Goal: Task Accomplishment & Management: Manage account settings

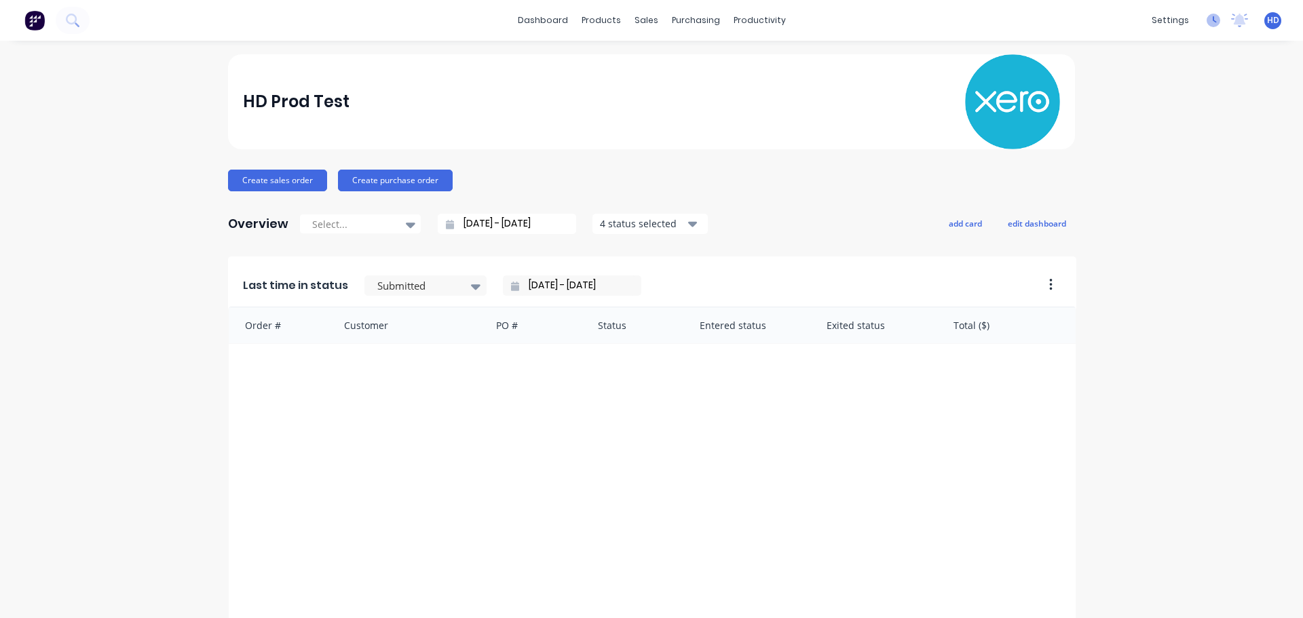
click at [1206, 24] on icon at bounding box center [1213, 21] width 14 height 14
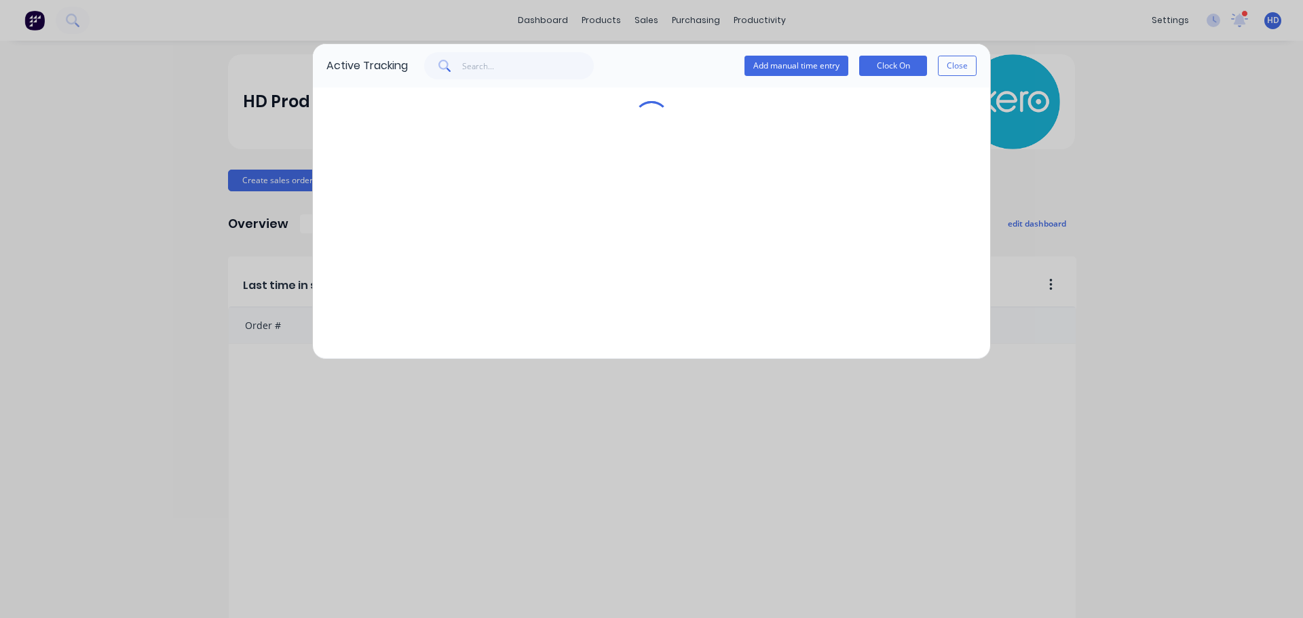
click at [949, 66] on button "Close" at bounding box center [957, 66] width 39 height 20
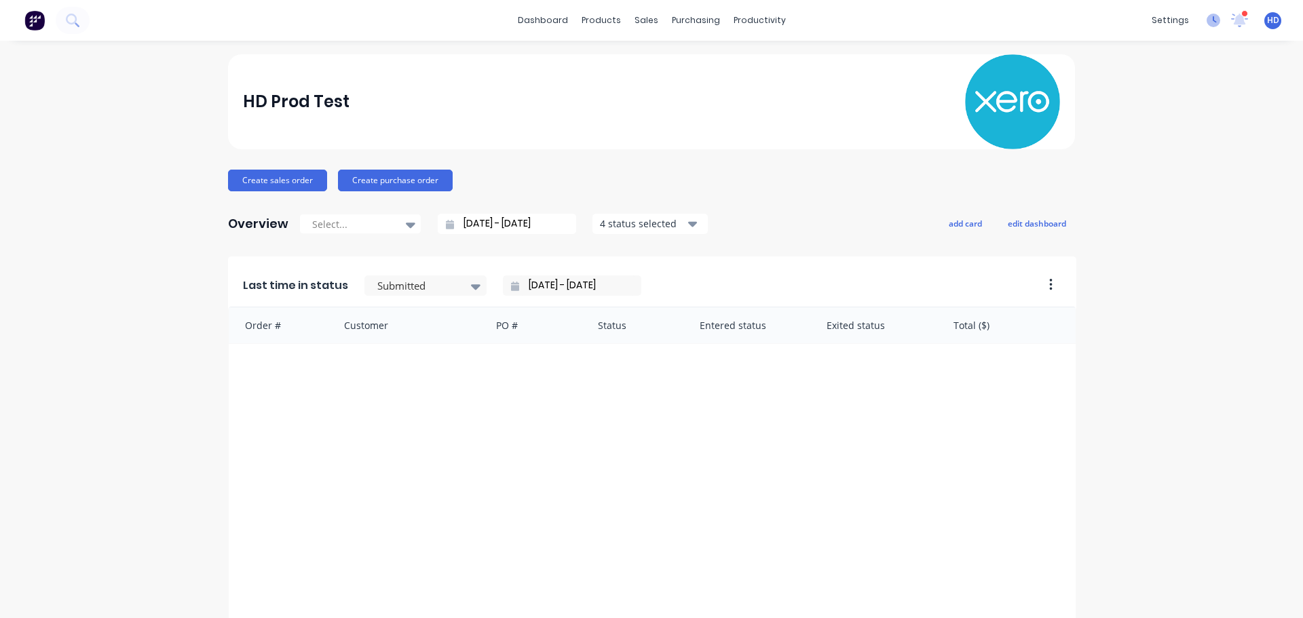
click at [1208, 24] on icon at bounding box center [1213, 21] width 14 height 14
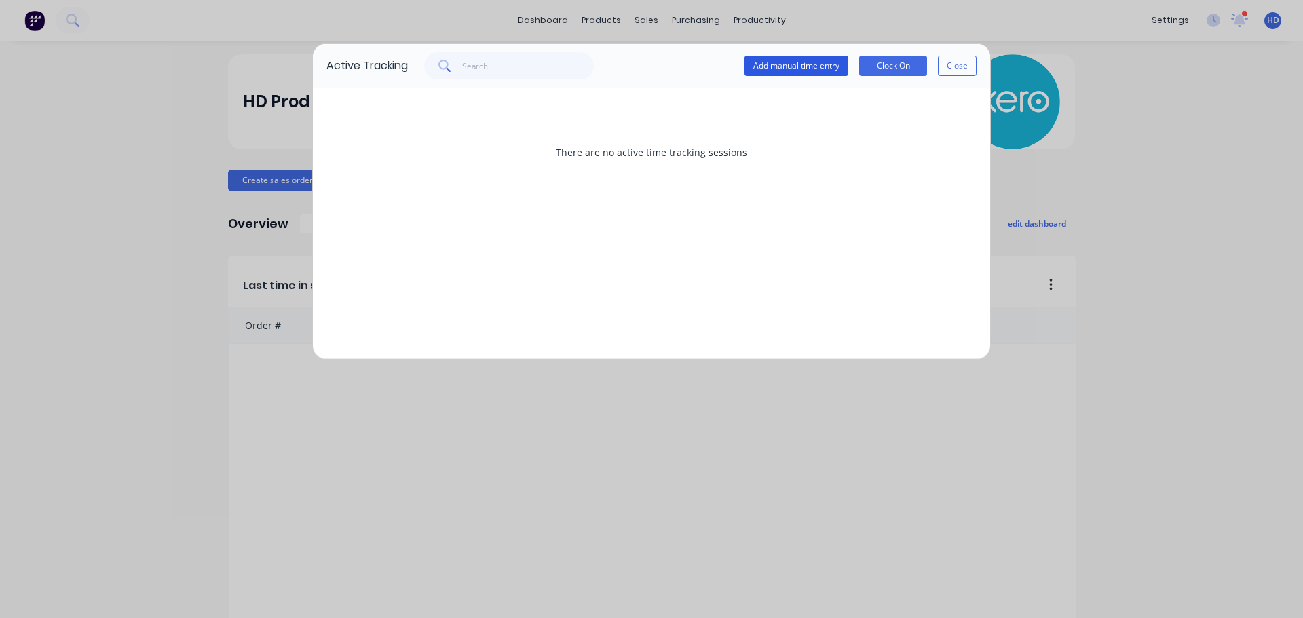
click at [808, 67] on button "Add manual time entry" at bounding box center [796, 66] width 104 height 20
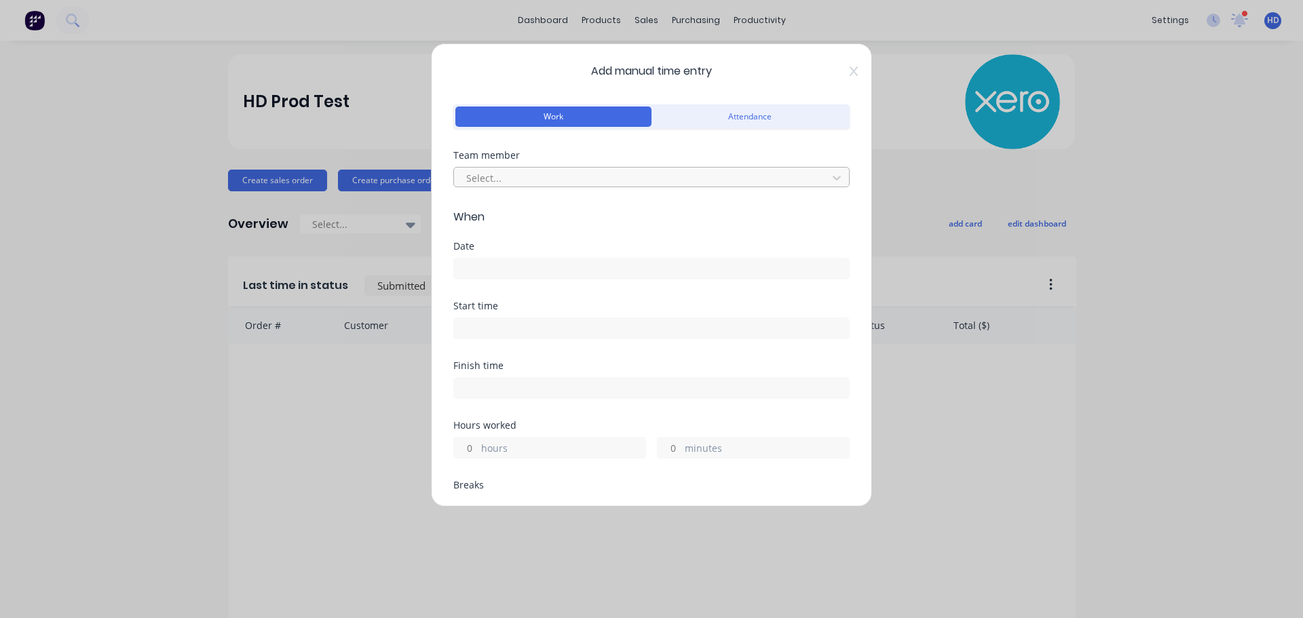
click at [538, 170] on div at bounding box center [643, 178] width 356 height 17
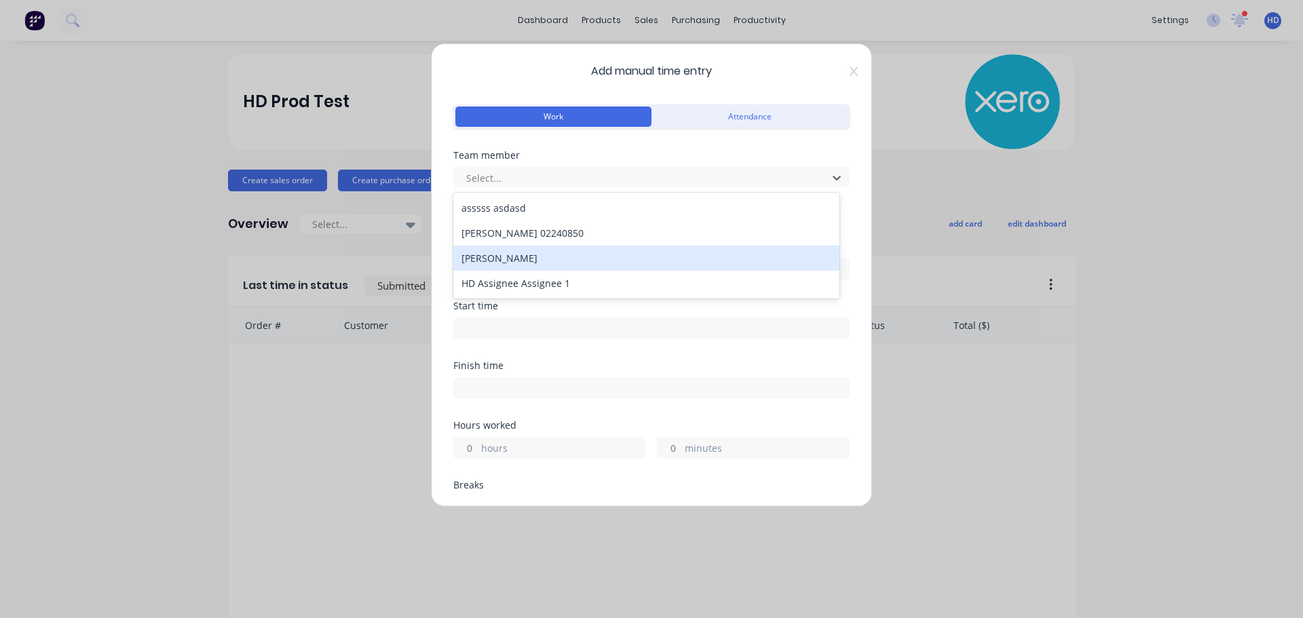
click at [495, 253] on div "[PERSON_NAME]" at bounding box center [646, 258] width 386 height 25
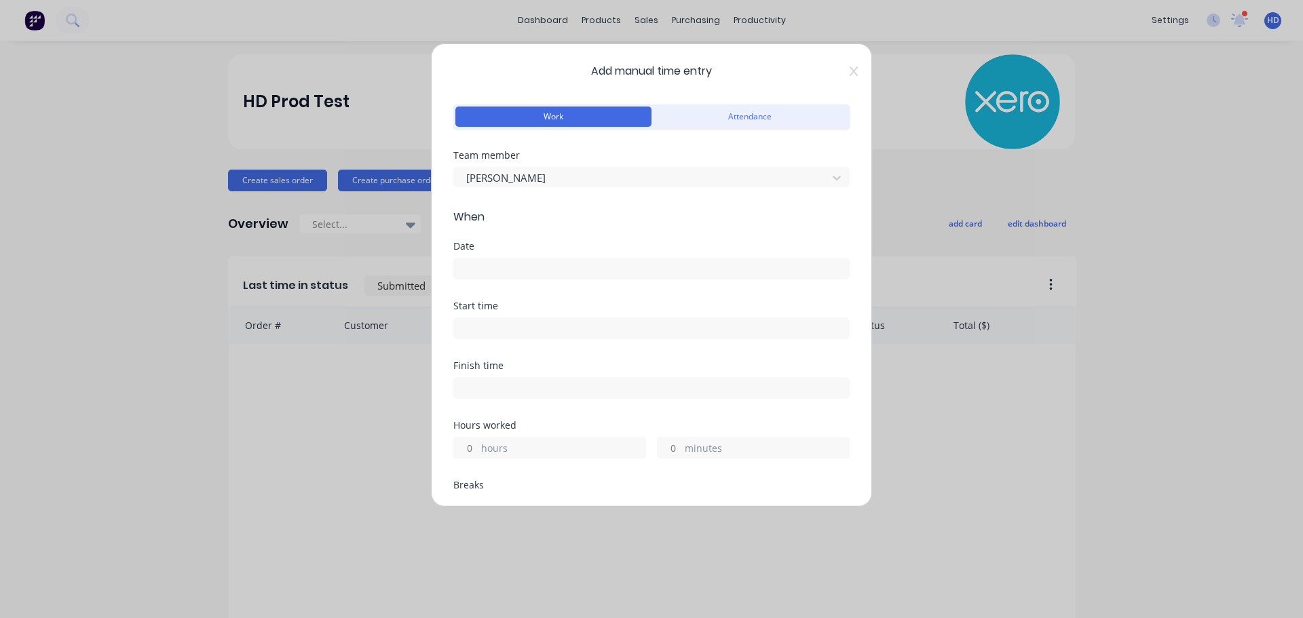
click at [495, 271] on input at bounding box center [651, 268] width 395 height 20
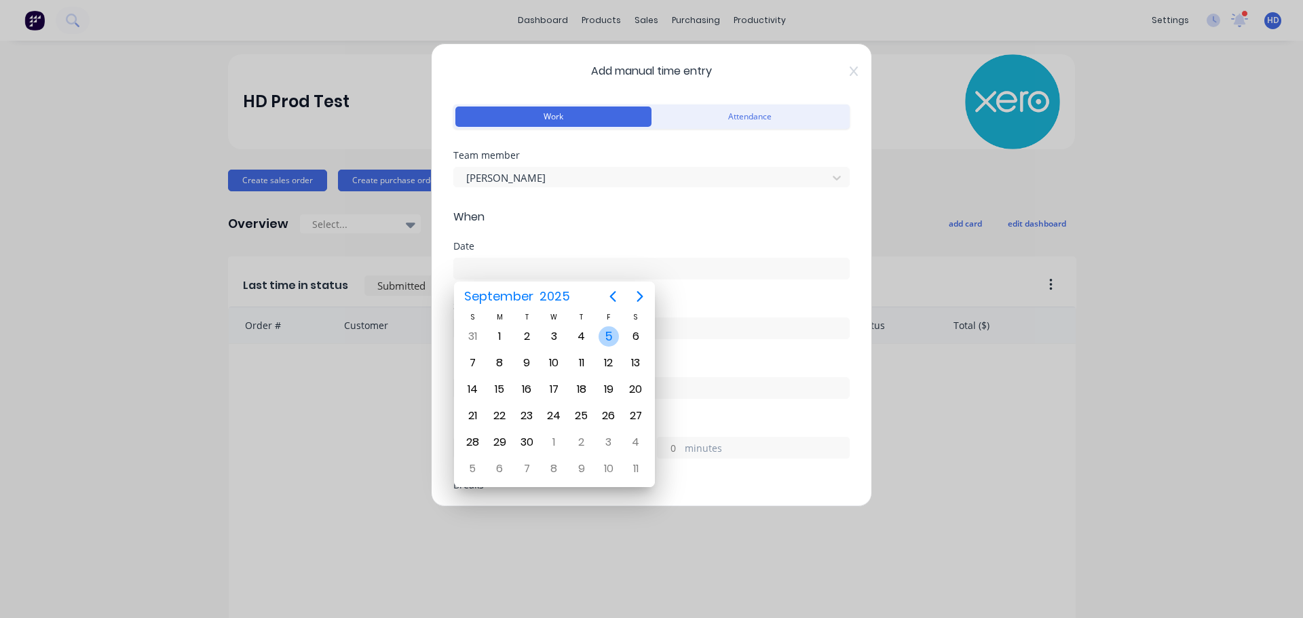
click at [602, 331] on div "5" at bounding box center [608, 336] width 20 height 20
type input "[DATE]"
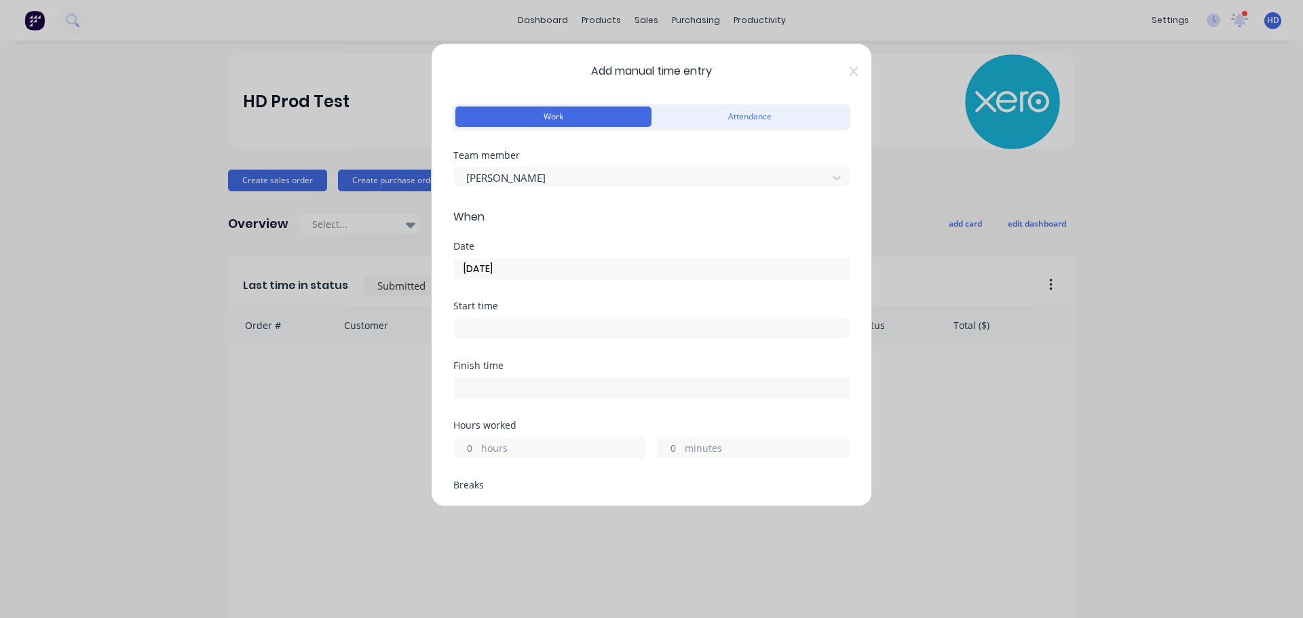
scroll to position [68, 0]
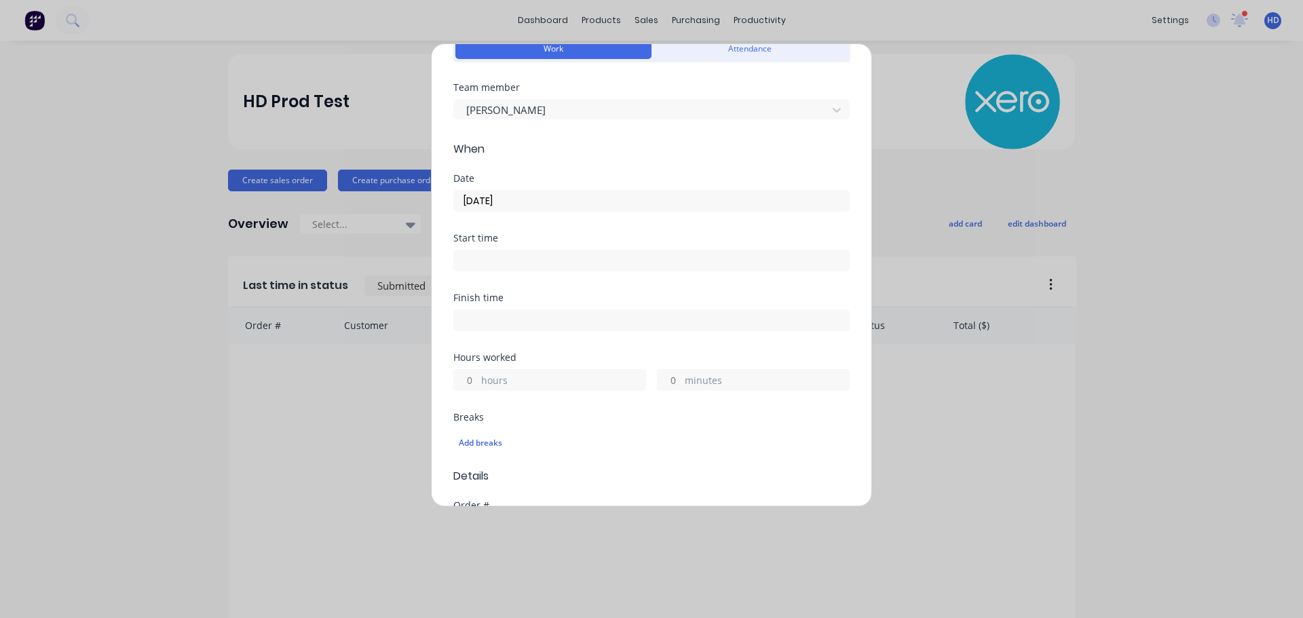
click at [498, 262] on input at bounding box center [651, 260] width 395 height 20
type input "08:36 AM"
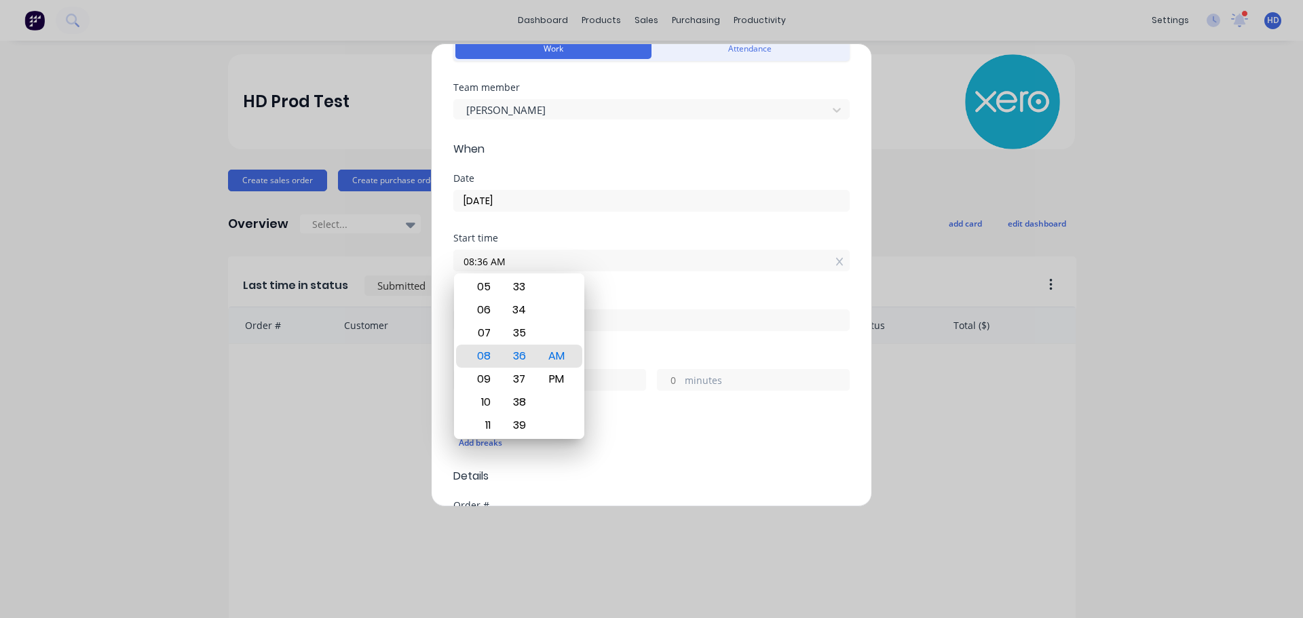
click at [636, 231] on div "Date [DATE]" at bounding box center [651, 204] width 396 height 60
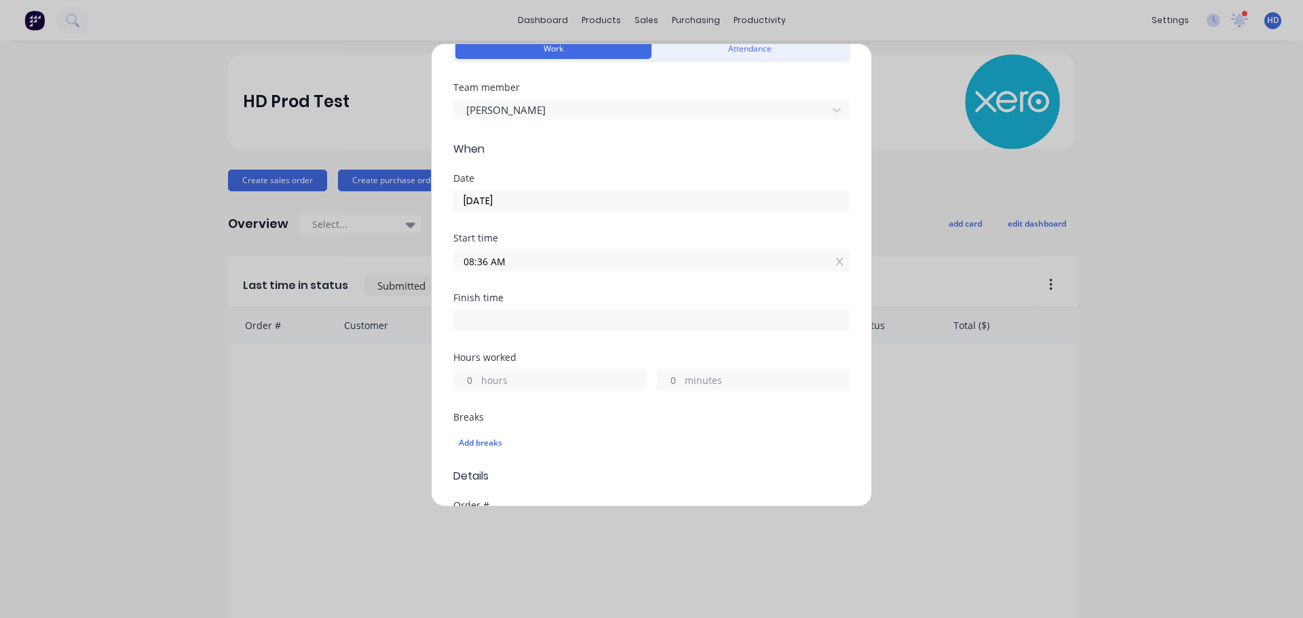
click at [510, 332] on div "Finish time" at bounding box center [651, 323] width 396 height 60
click at [470, 379] on input "hours" at bounding box center [466, 380] width 24 height 20
type input "7"
type input "03:36 PM"
type input "0"
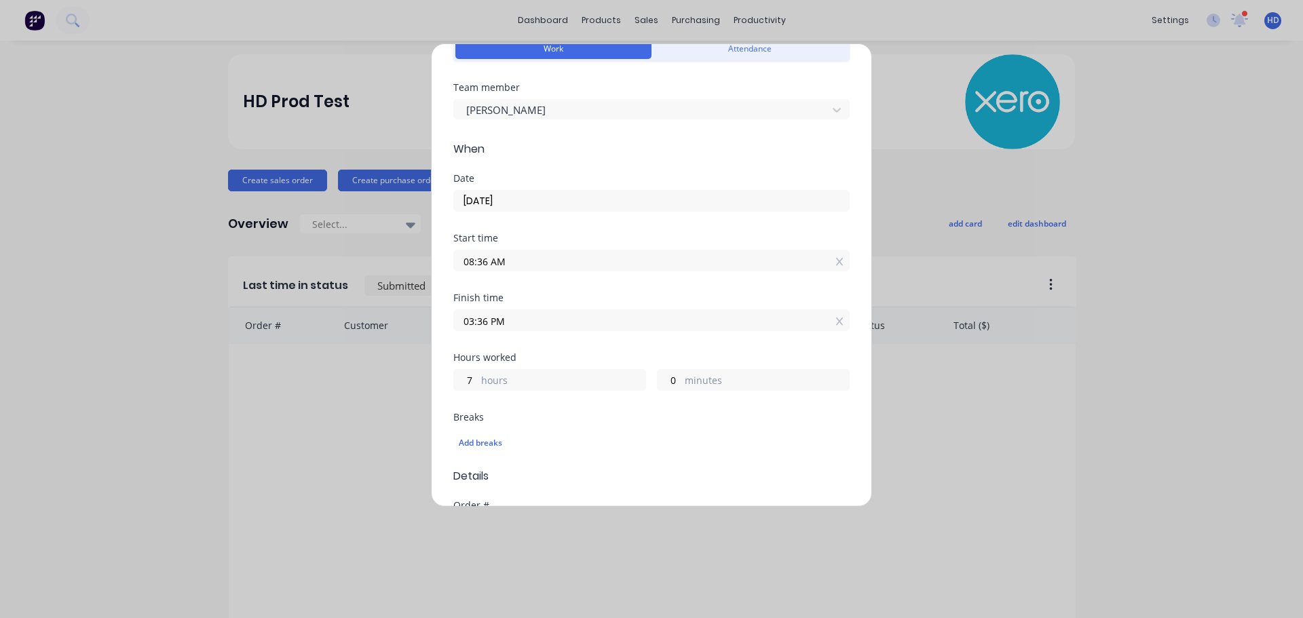
click at [627, 341] on div "Finish time 03:36 PM" at bounding box center [651, 323] width 396 height 60
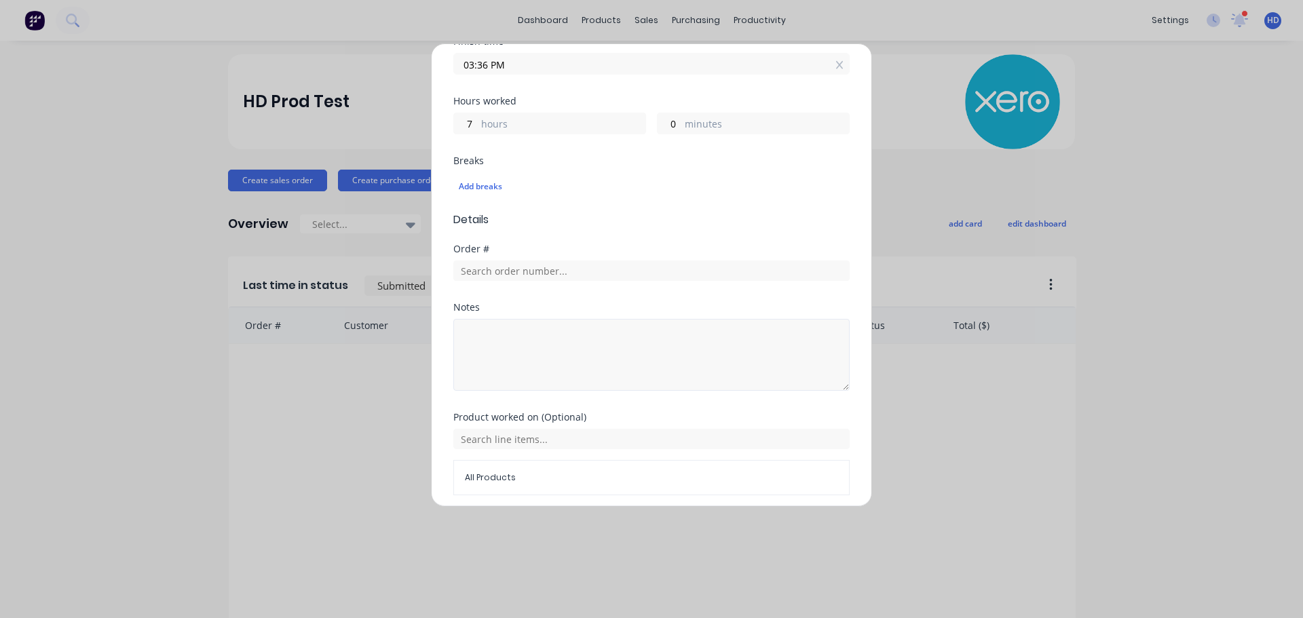
scroll to position [376, 0]
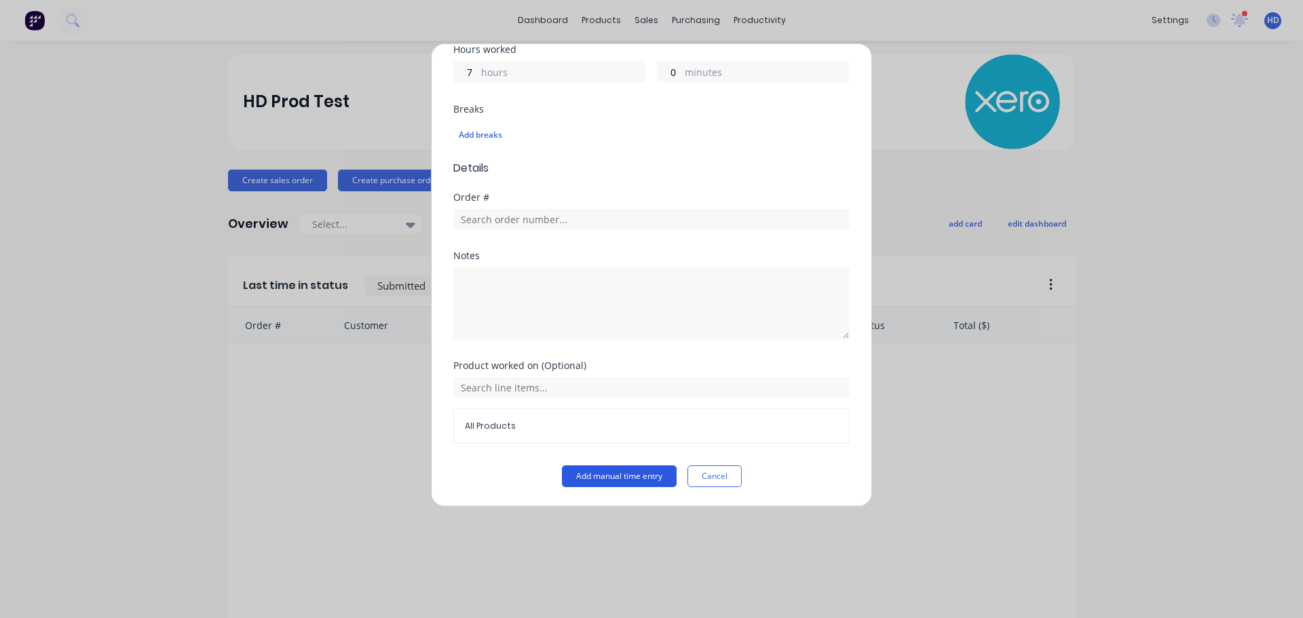
click at [588, 472] on button "Add manual time entry" at bounding box center [619, 476] width 115 height 22
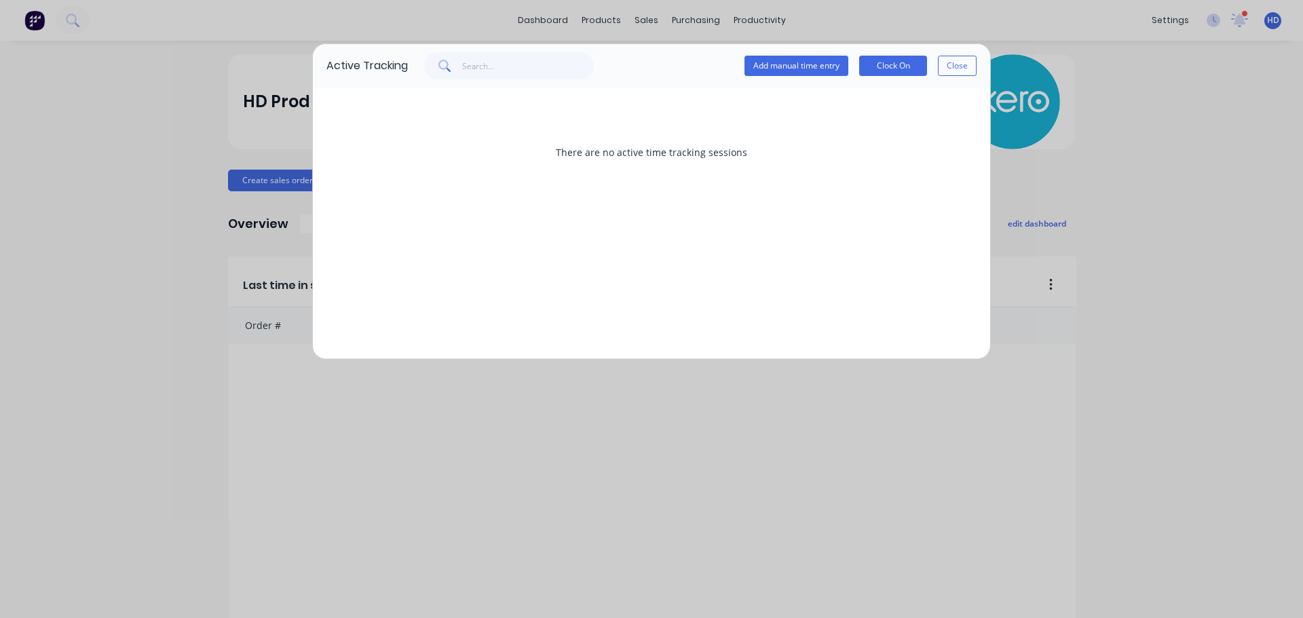
click at [944, 75] on button "Close" at bounding box center [957, 66] width 39 height 20
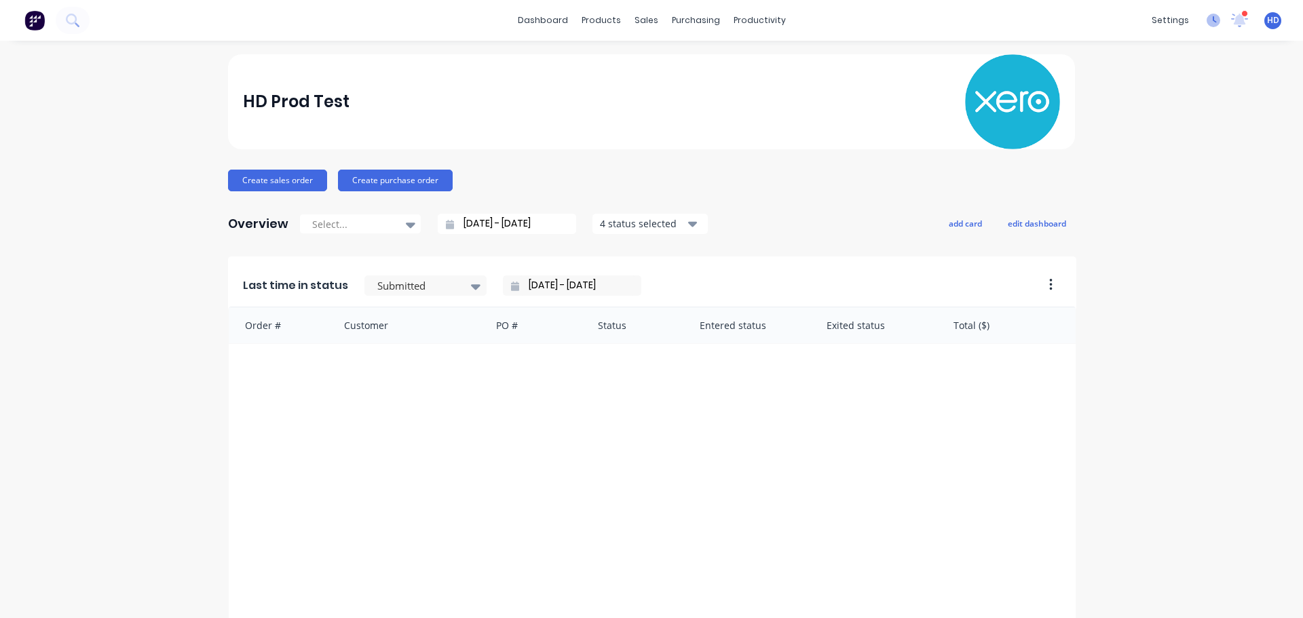
click at [1212, 21] on icon at bounding box center [1214, 19] width 4 height 7
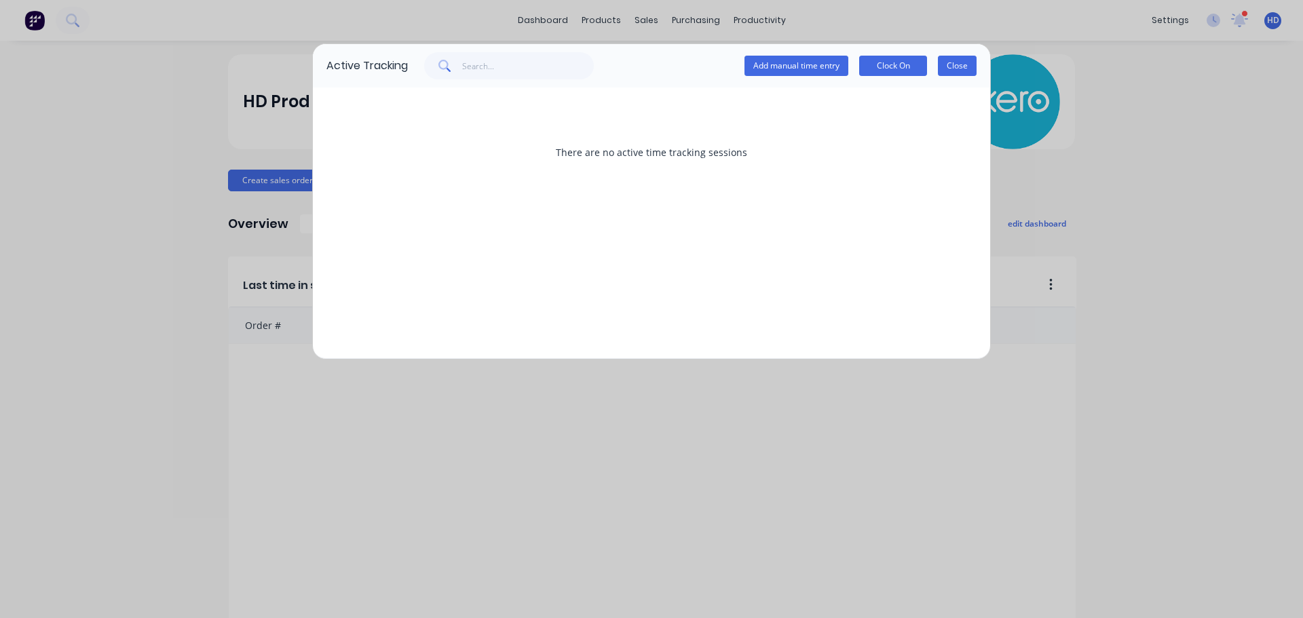
click at [942, 73] on button "Close" at bounding box center [957, 66] width 39 height 20
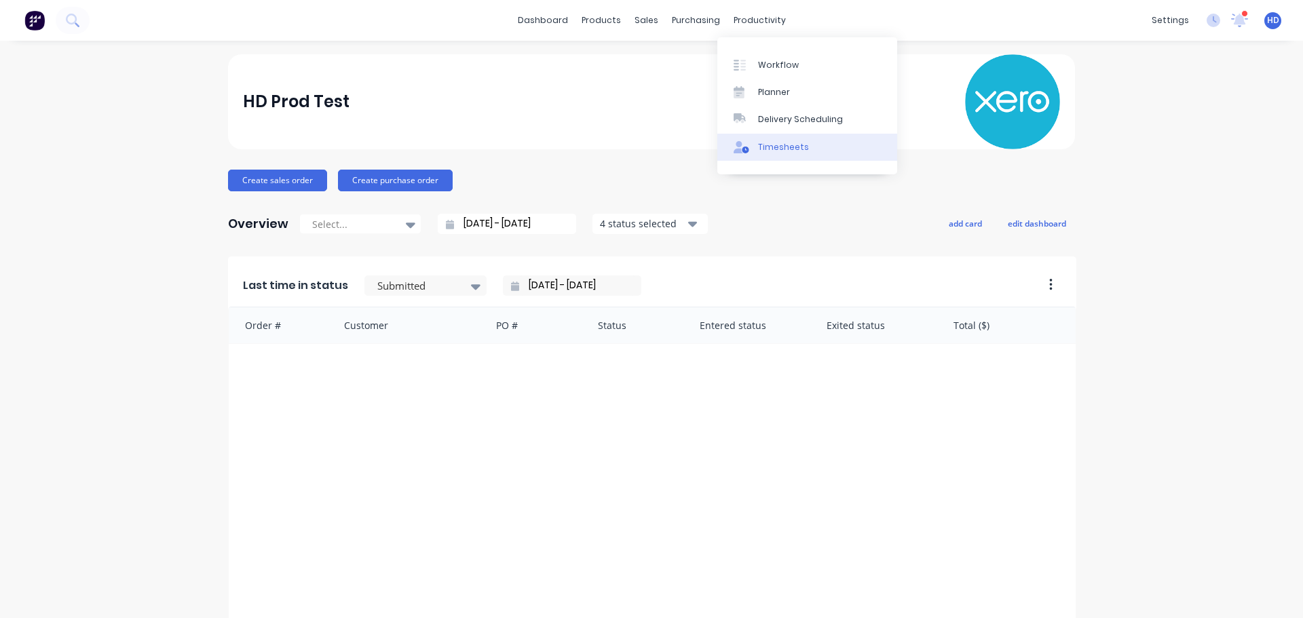
click at [794, 141] on div "Timesheets" at bounding box center [783, 147] width 51 height 12
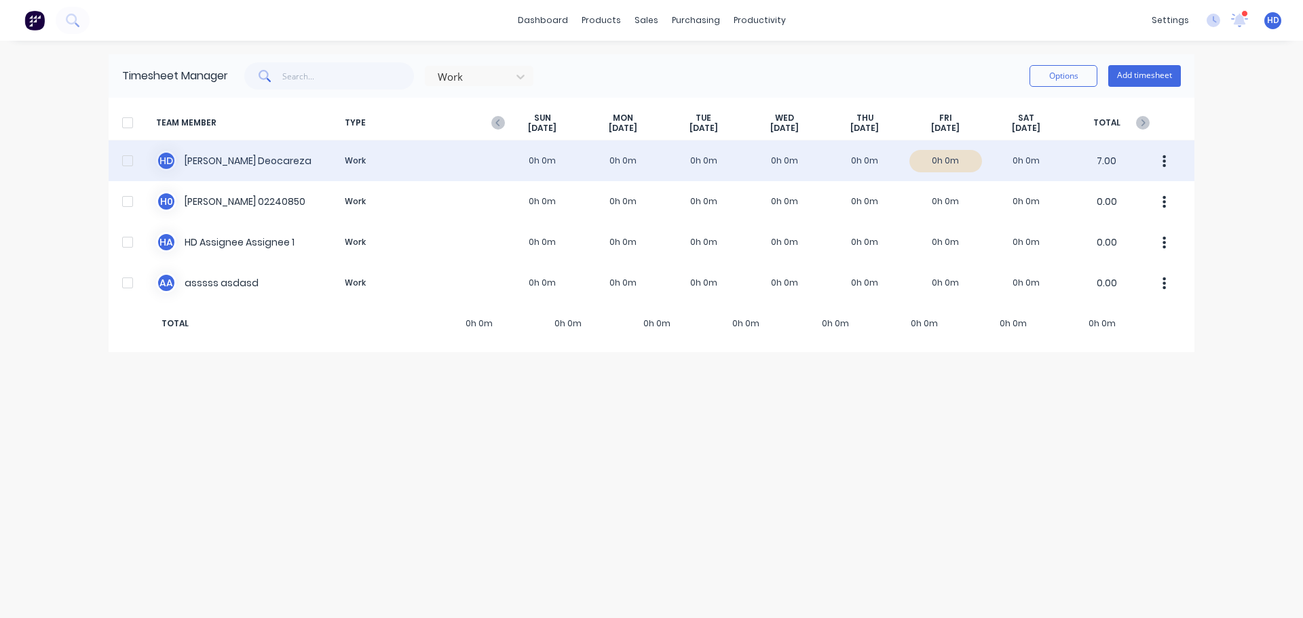
click at [1166, 166] on button "button" at bounding box center [1164, 160] width 28 height 27
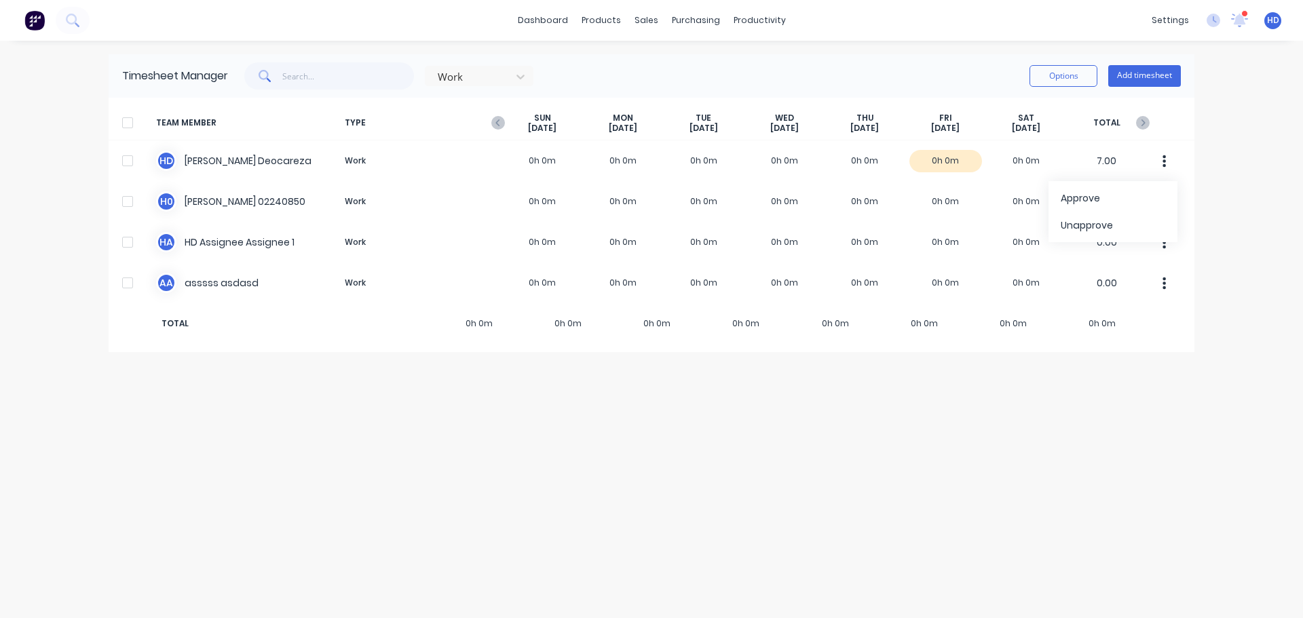
click at [1225, 164] on div "dashboard products sales purchasing productivity dashboard products Product Cat…" at bounding box center [651, 309] width 1303 height 618
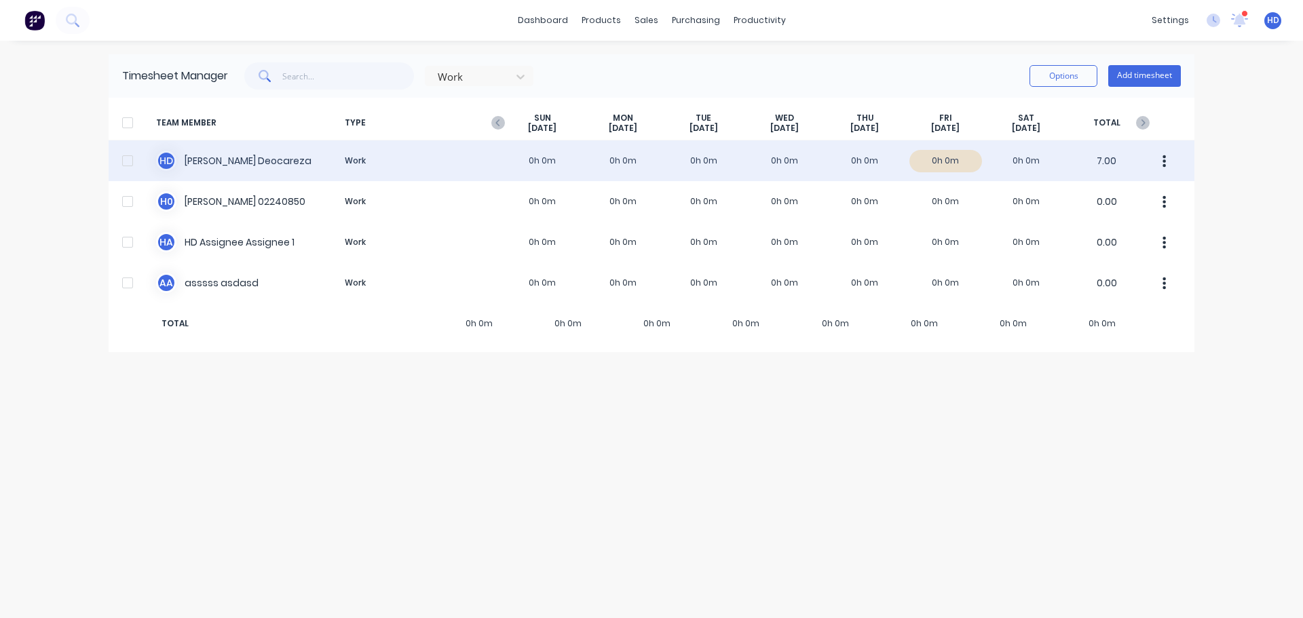
click at [135, 160] on div at bounding box center [127, 160] width 27 height 27
click at [1162, 159] on icon "button" at bounding box center [1163, 161] width 3 height 15
click at [1125, 201] on div "Approve" at bounding box center [1112, 199] width 104 height 20
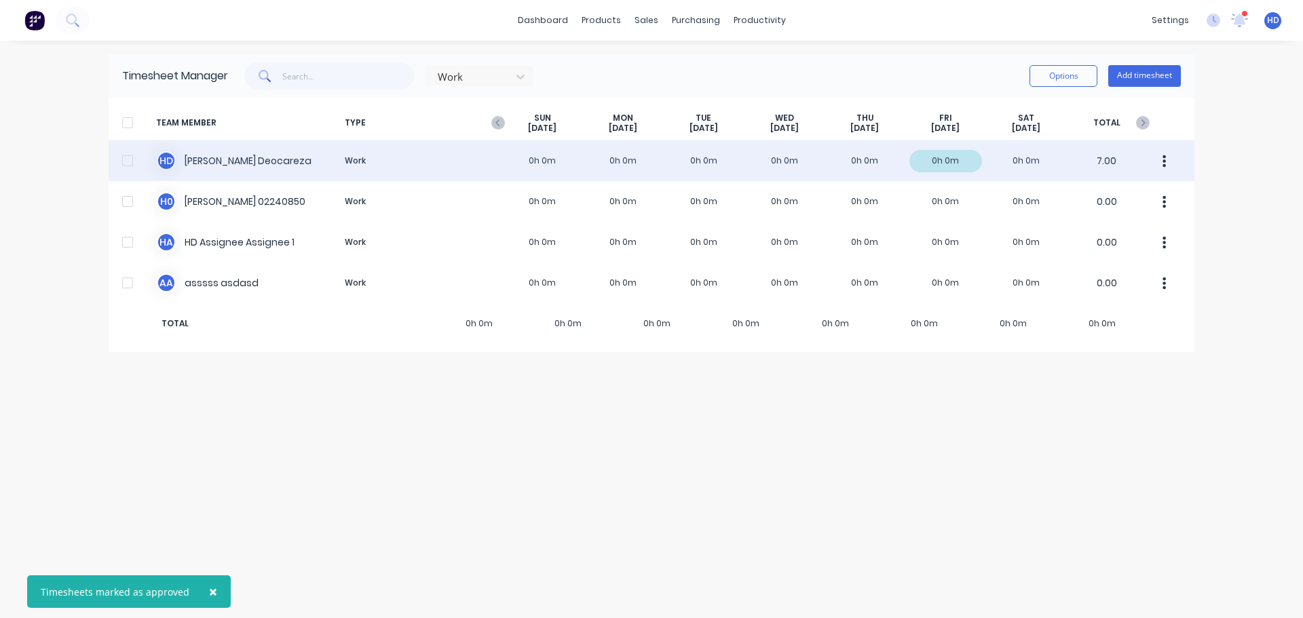
click at [1015, 166] on div "H D [PERSON_NAME] Work 0h 0m 0h 0m 0h 0m 0h 0m 0h 0m 0h 0m 0h 0m 7.00" at bounding box center [652, 160] width 1086 height 41
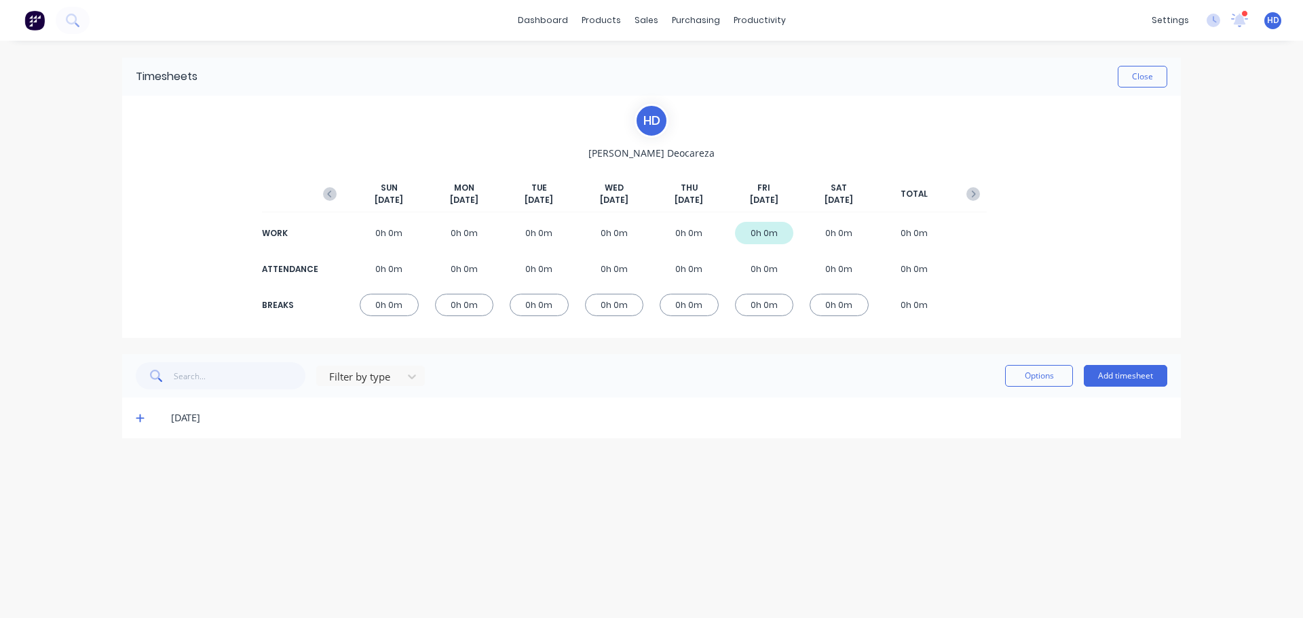
click at [140, 417] on icon at bounding box center [140, 419] width 8 height 8
click at [142, 460] on div at bounding box center [141, 463] width 27 height 27
click at [1052, 374] on button "Options" at bounding box center [1039, 376] width 68 height 22
click at [1219, 102] on div "dashboard products sales purchasing productivity dashboard products Product Cat…" at bounding box center [651, 309] width 1303 height 618
click at [1145, 74] on button "Close" at bounding box center [1142, 77] width 50 height 22
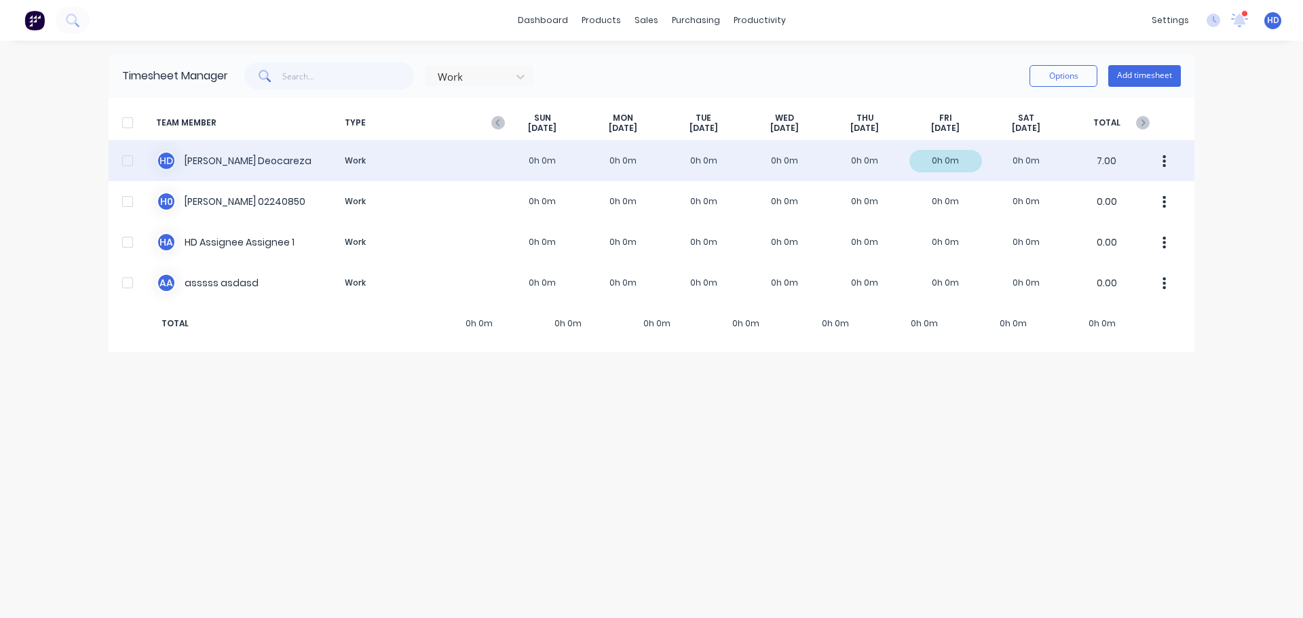
click at [124, 165] on div at bounding box center [127, 160] width 27 height 27
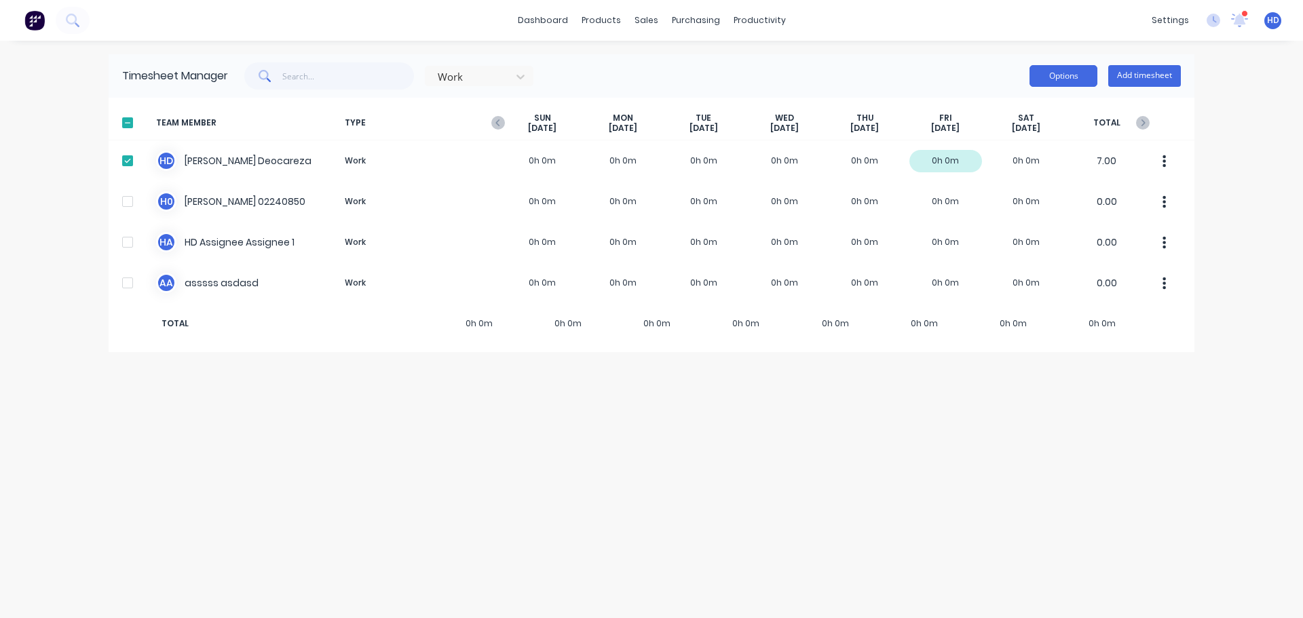
click at [1069, 75] on button "Options" at bounding box center [1063, 76] width 68 height 22
click at [1028, 166] on div "Download" at bounding box center [1032, 165] width 104 height 20
click at [838, 453] on div "Timesheet Manager Work Options Add timesheet TEAM MEMBER TYPE SUN Aug 31st MON …" at bounding box center [652, 329] width 1086 height 550
